Goal: Information Seeking & Learning: Learn about a topic

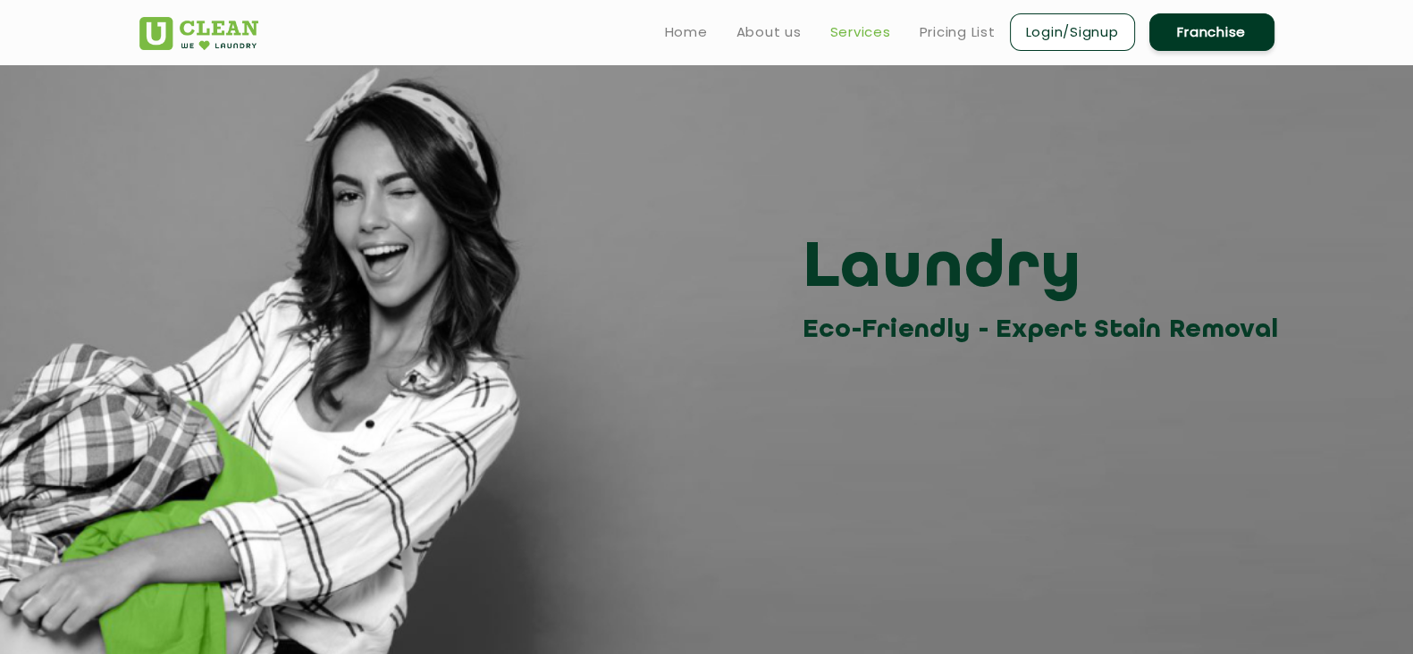
click at [872, 36] on link "Services" at bounding box center [860, 31] width 61 height 21
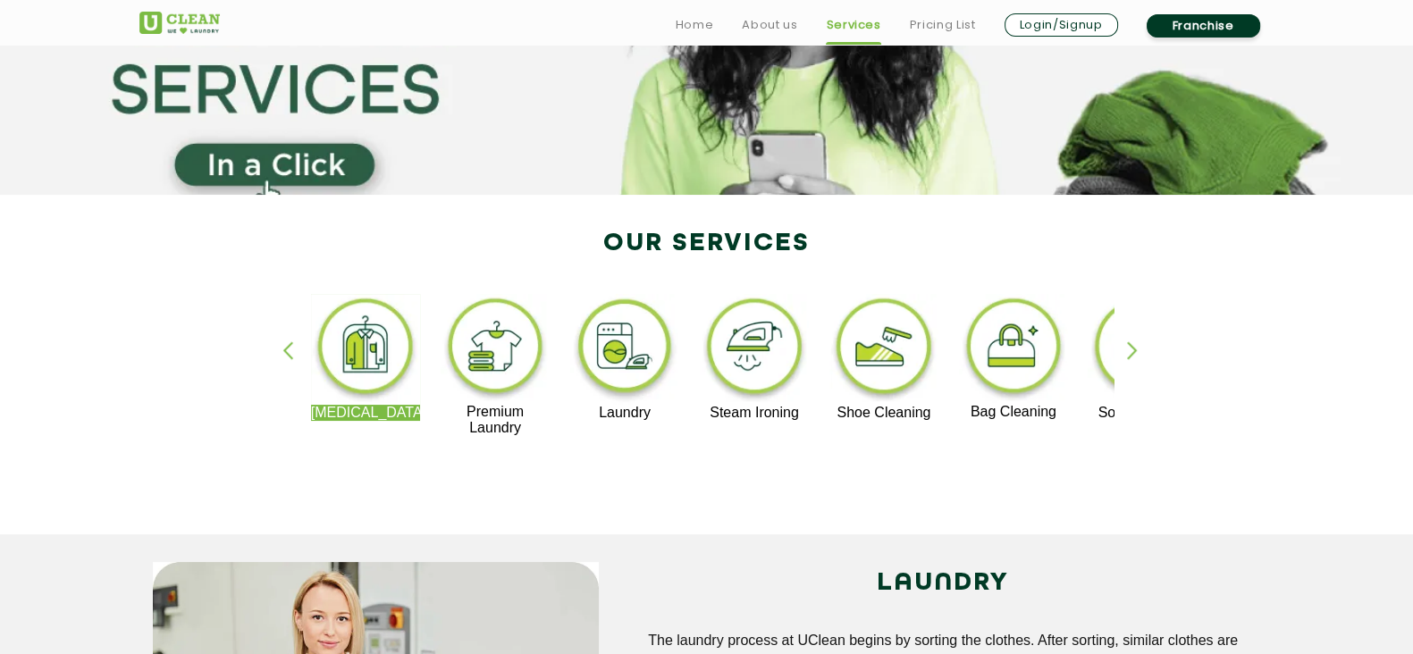
scroll to position [216, 0]
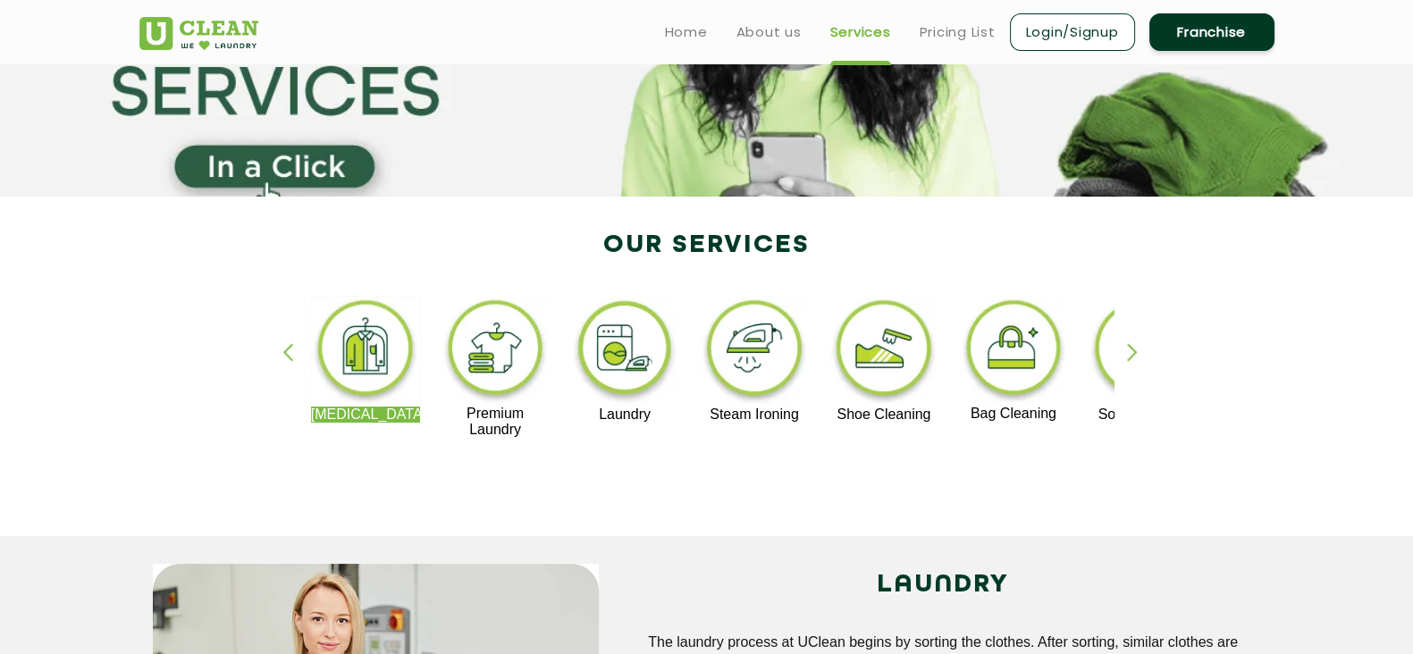
click at [1127, 349] on div "button" at bounding box center [1140, 367] width 27 height 49
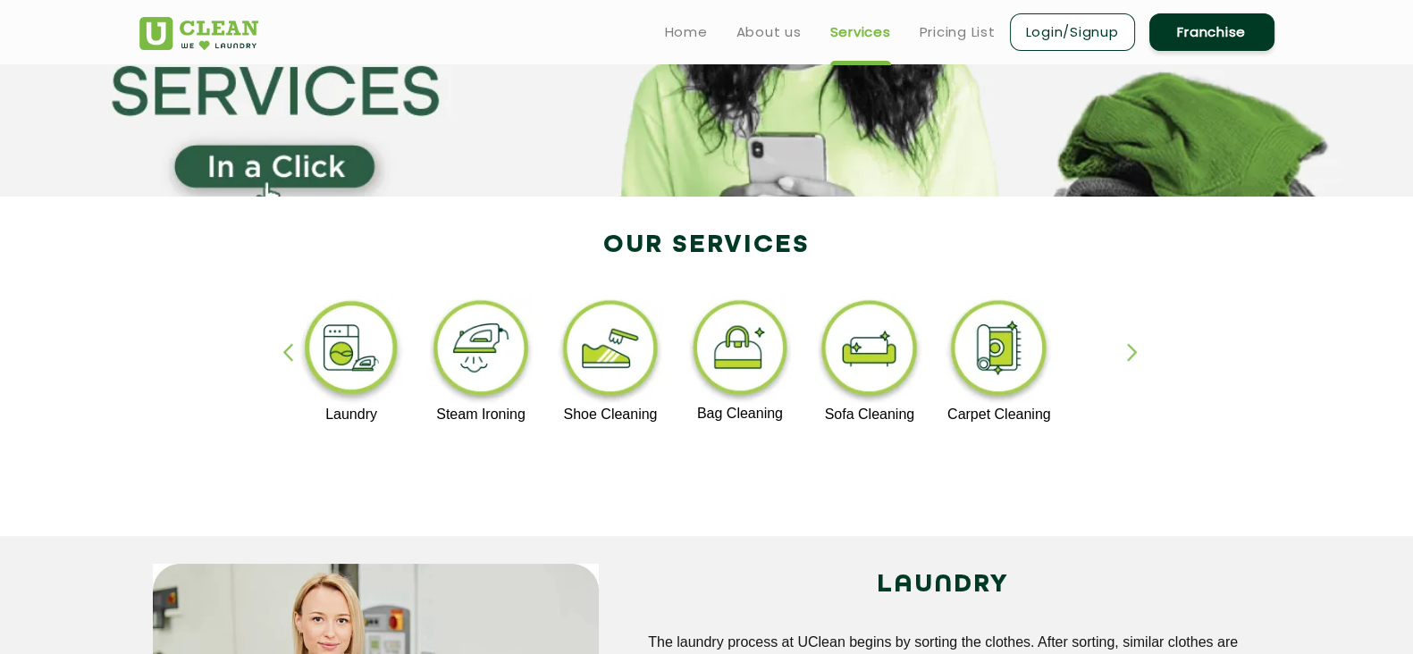
click at [289, 355] on div "button" at bounding box center [295, 367] width 27 height 49
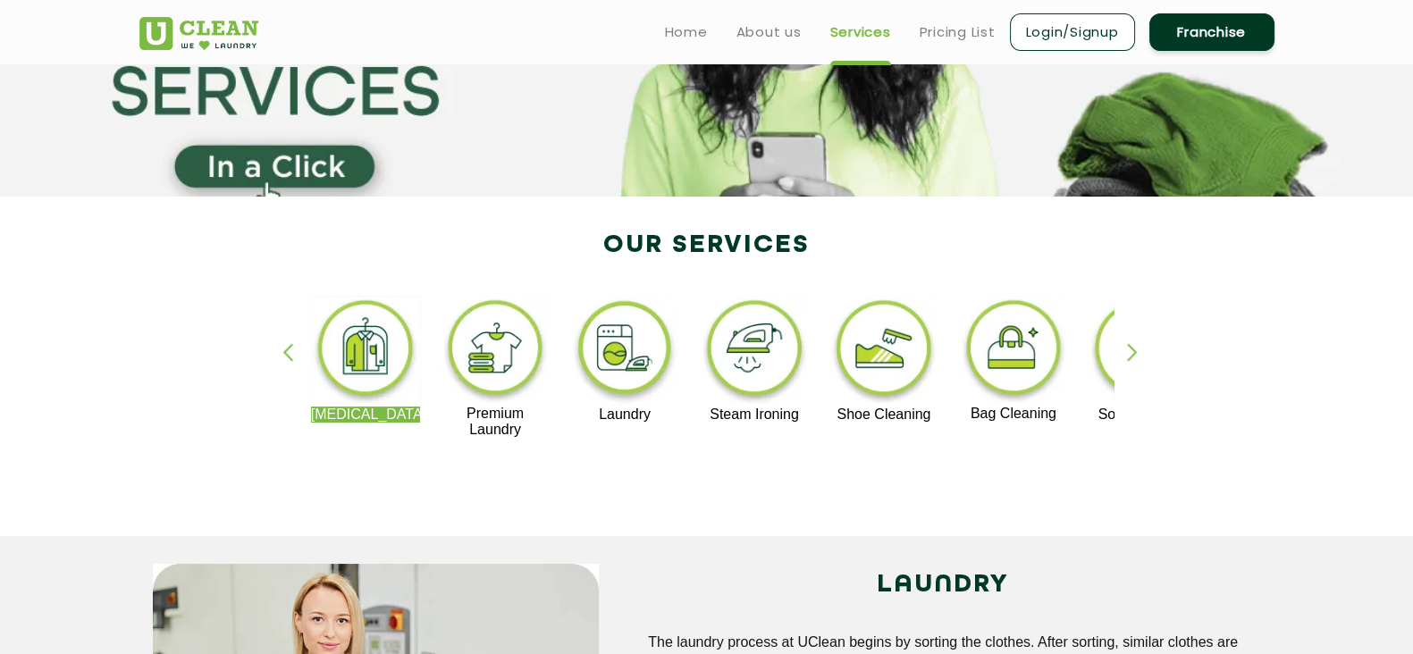
click at [1139, 352] on div "button" at bounding box center [1140, 367] width 27 height 49
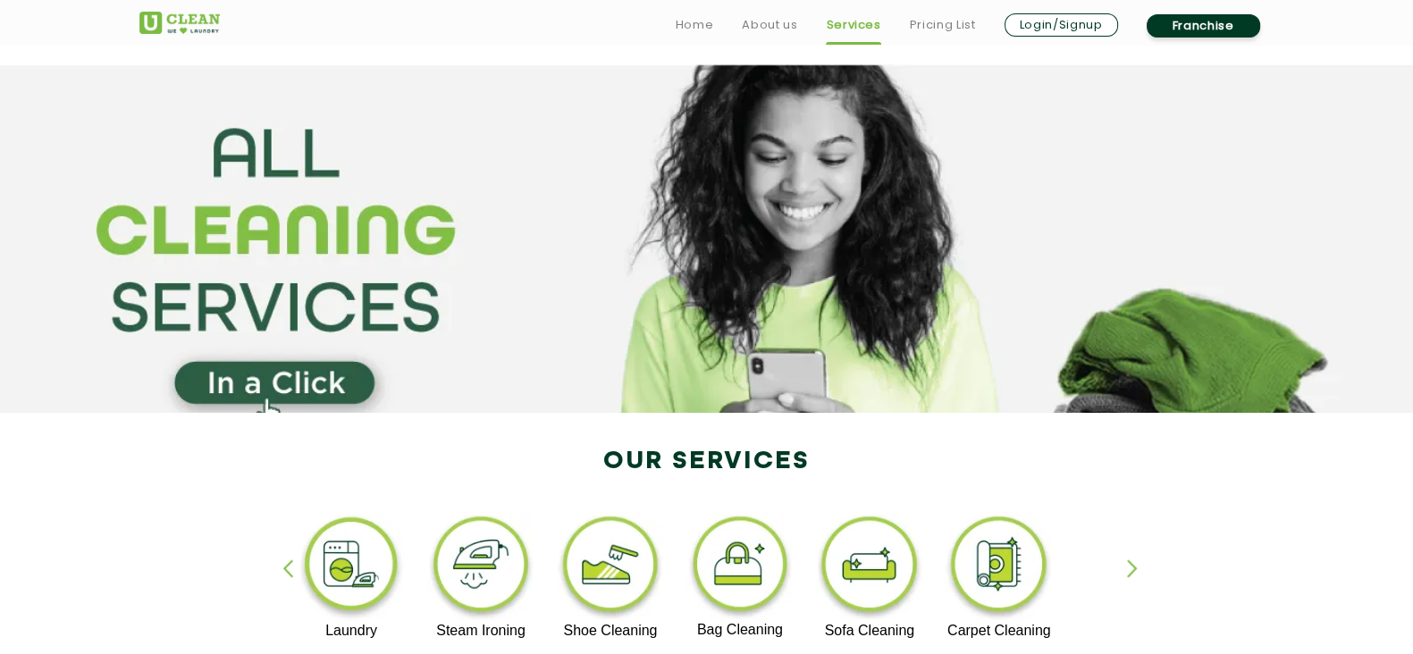
scroll to position [335, 0]
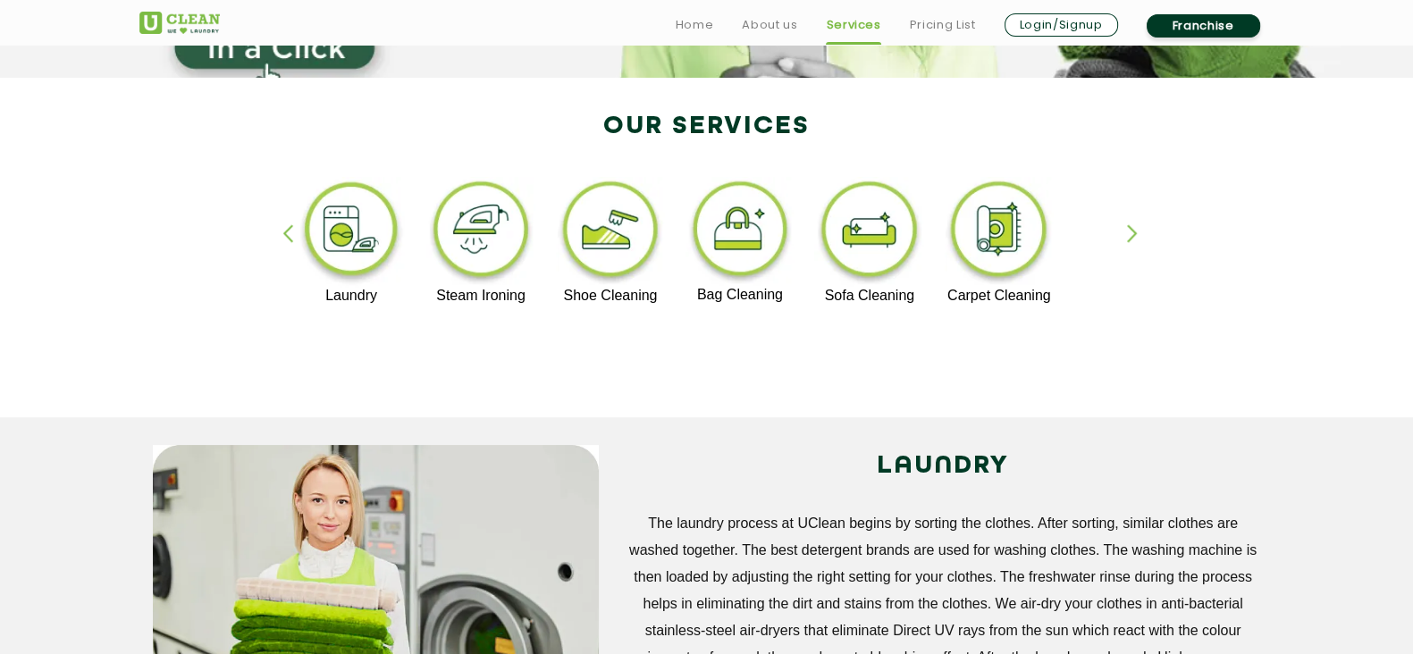
click at [486, 248] on img at bounding box center [481, 232] width 110 height 111
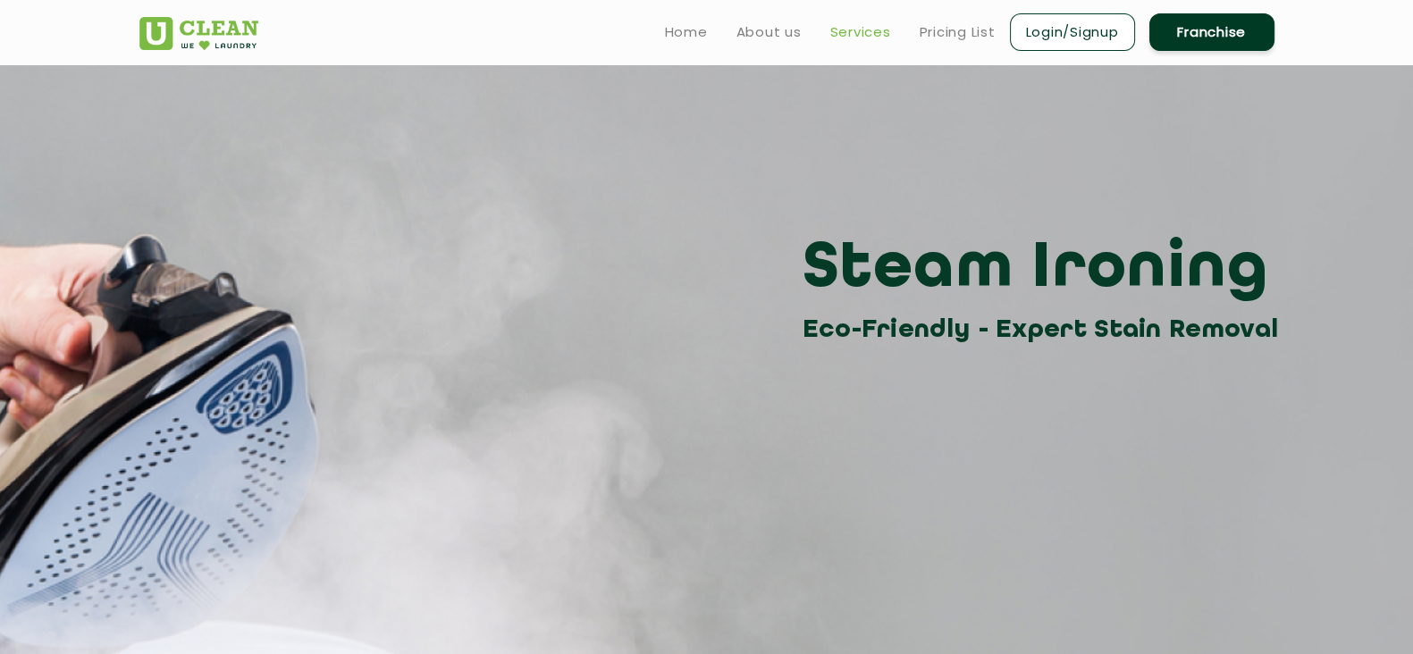
click at [858, 31] on link "Services" at bounding box center [860, 31] width 61 height 21
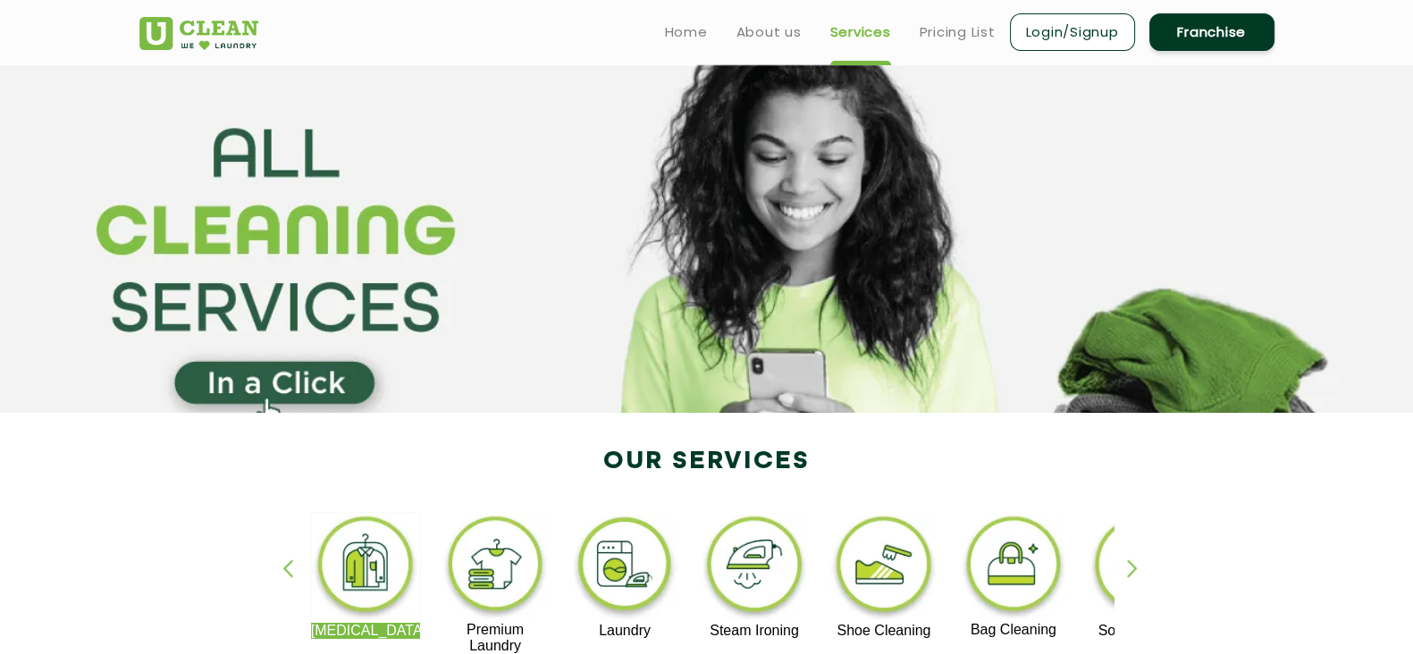
click at [858, 31] on link "Services" at bounding box center [860, 31] width 61 height 21
click at [516, 570] on img at bounding box center [496, 567] width 110 height 110
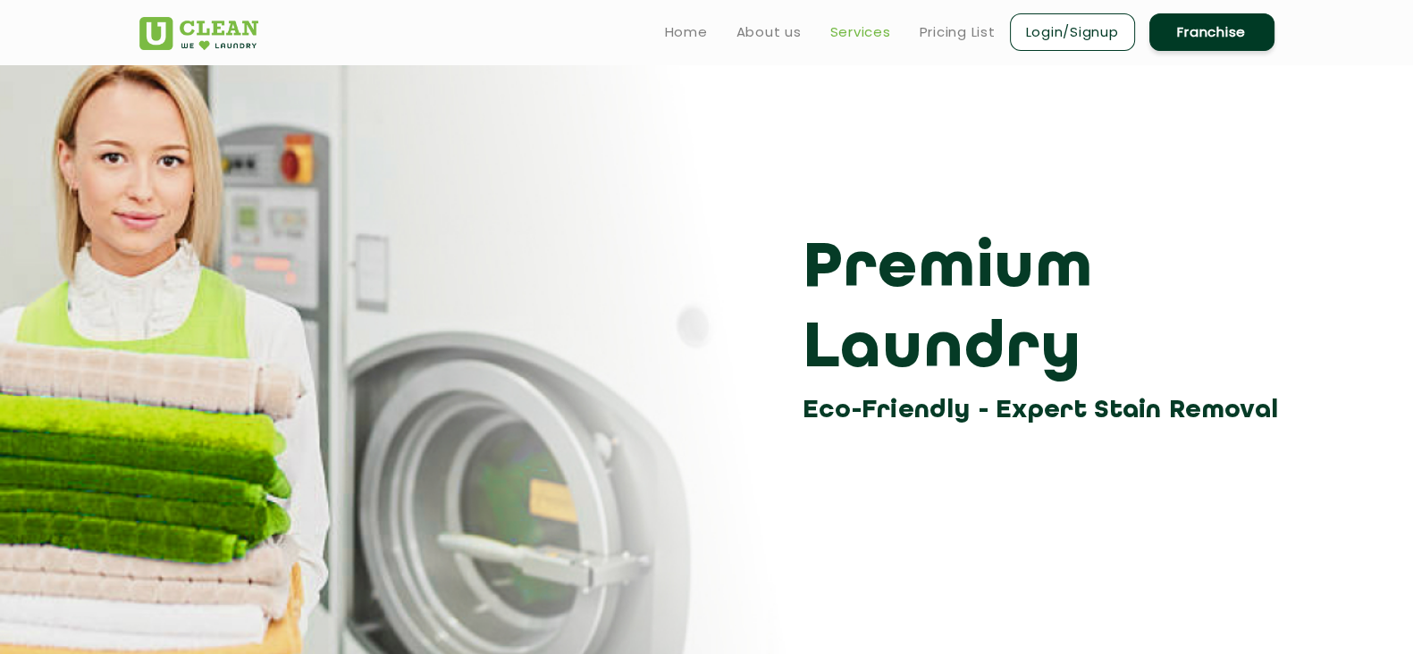
click at [859, 34] on link "Services" at bounding box center [860, 31] width 61 height 21
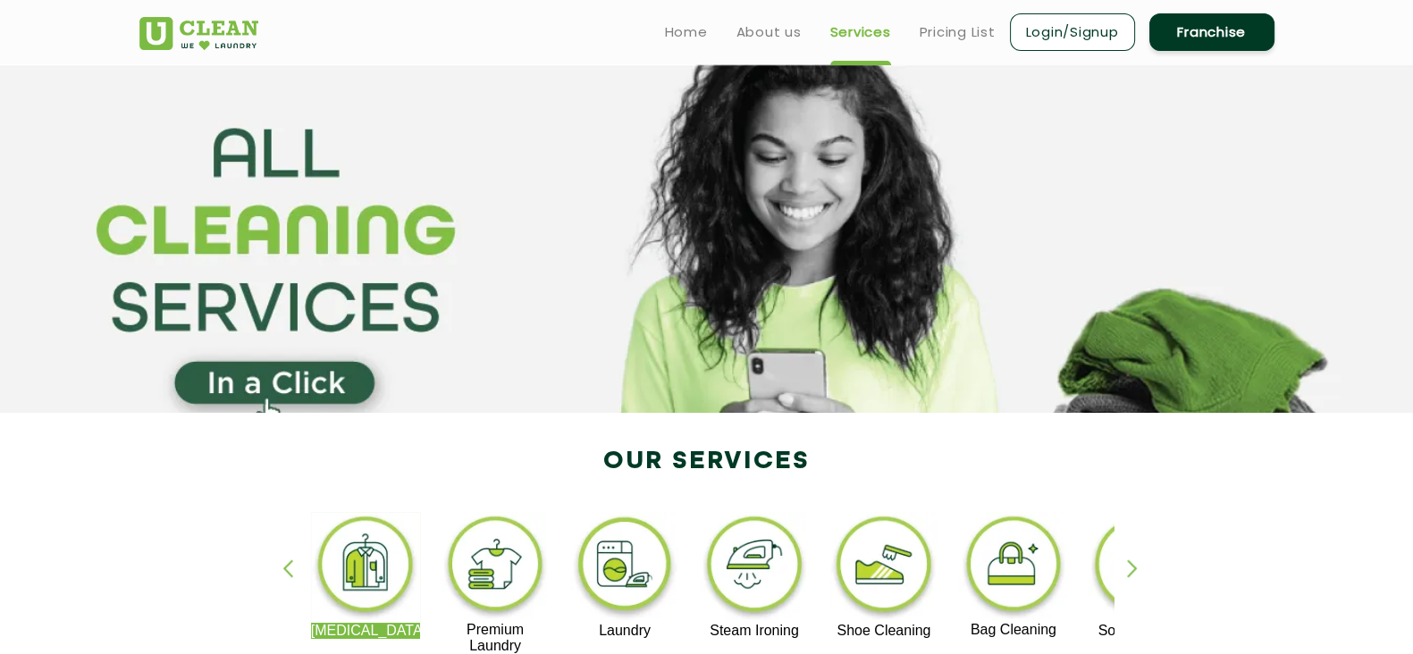
click at [373, 560] on img at bounding box center [366, 567] width 110 height 111
